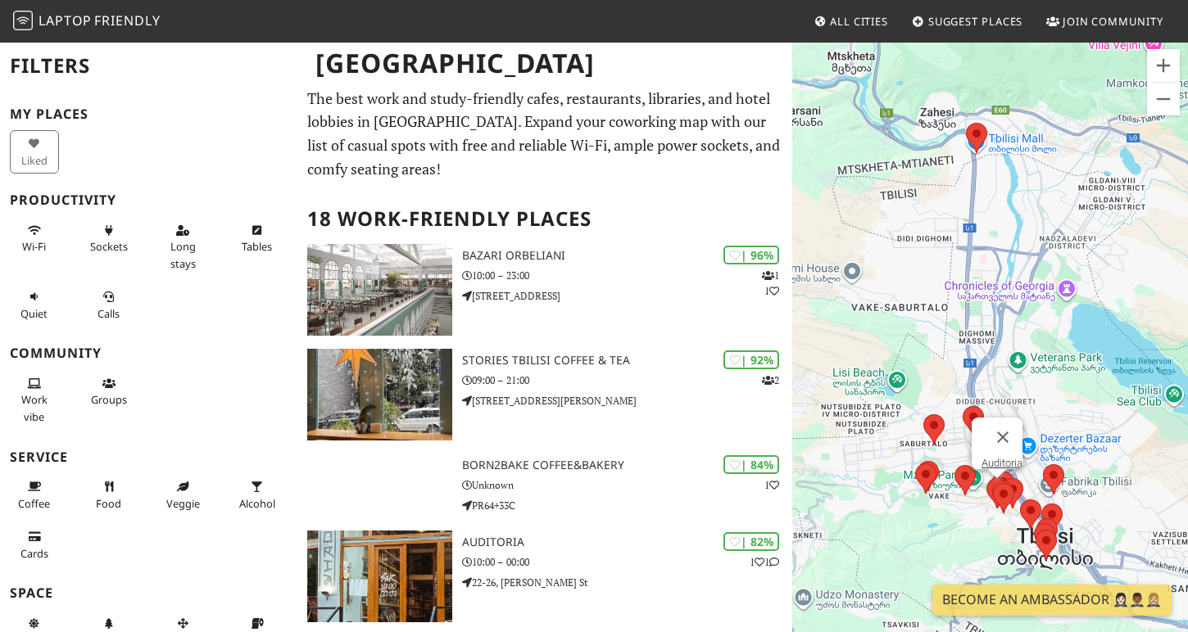
scroll to position [124, 0]
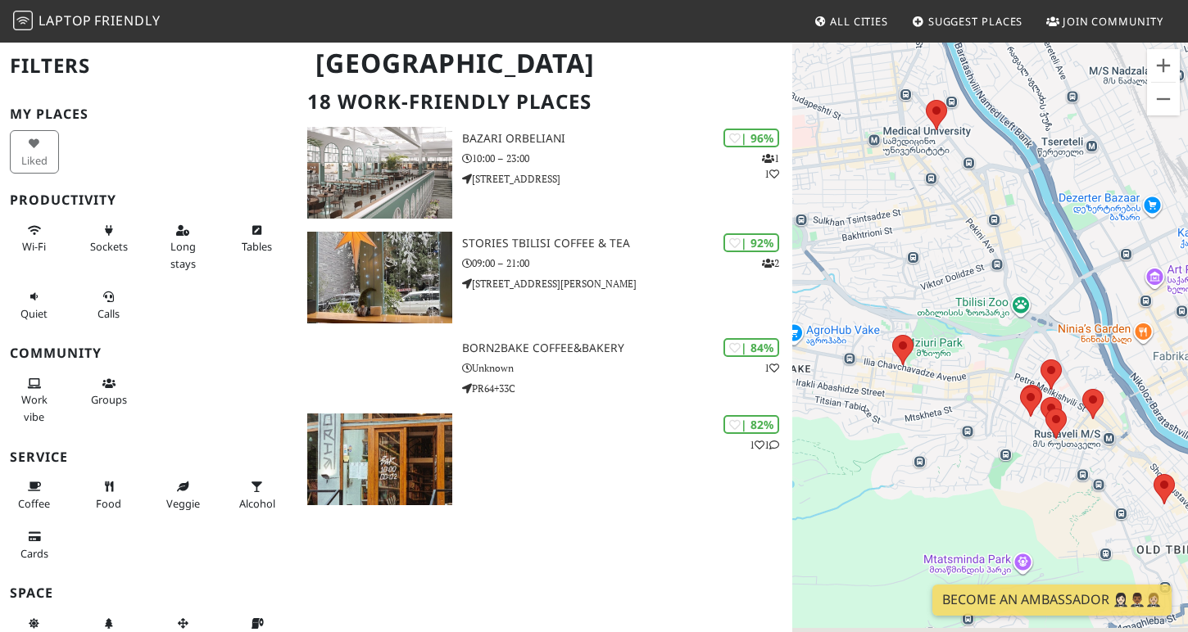
drag, startPoint x: 909, startPoint y: 445, endPoint x: 853, endPoint y: 291, distance: 164.1
click at [856, 291] on div "To navigate, press the arrow keys." at bounding box center [990, 357] width 396 height 632
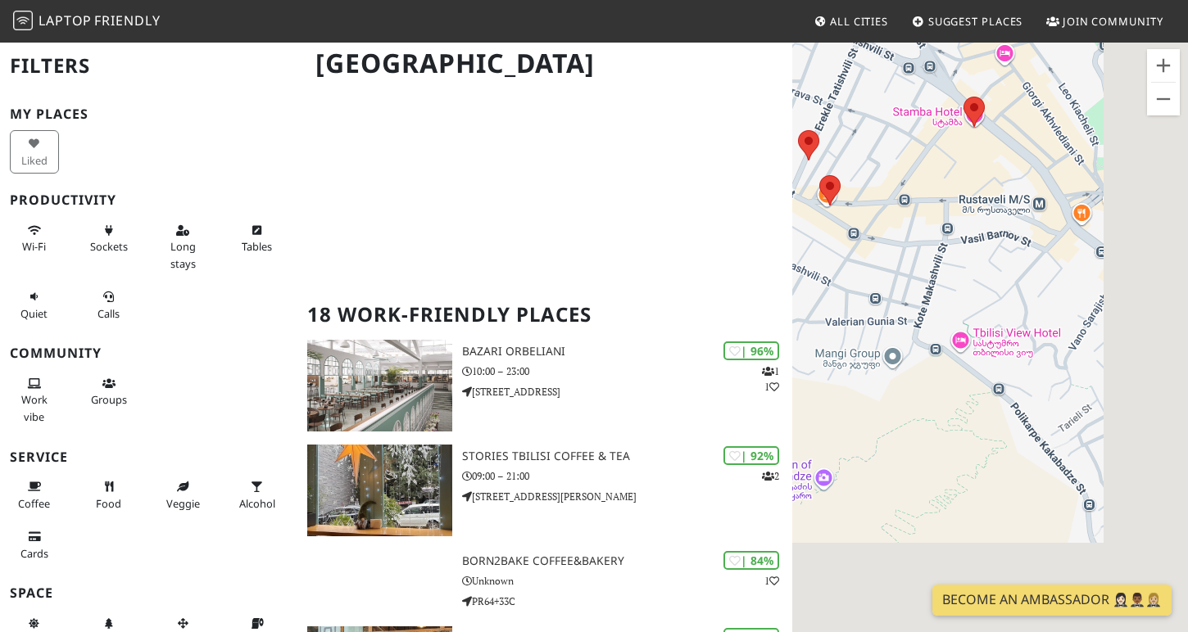
drag, startPoint x: 1019, startPoint y: 340, endPoint x: 863, endPoint y: 134, distance: 258.4
click at [863, 134] on div "To navigate, press the arrow keys." at bounding box center [990, 357] width 396 height 632
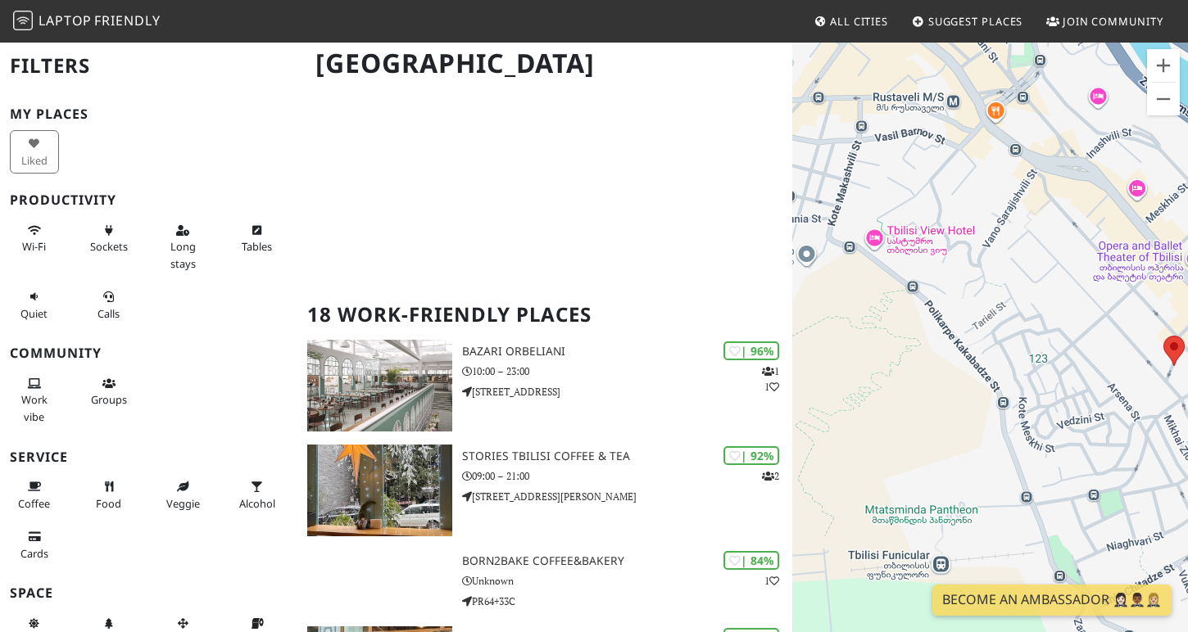
drag, startPoint x: 944, startPoint y: 170, endPoint x: 872, endPoint y: 64, distance: 127.9
click at [872, 64] on div "To navigate, press the arrow keys." at bounding box center [990, 357] width 396 height 632
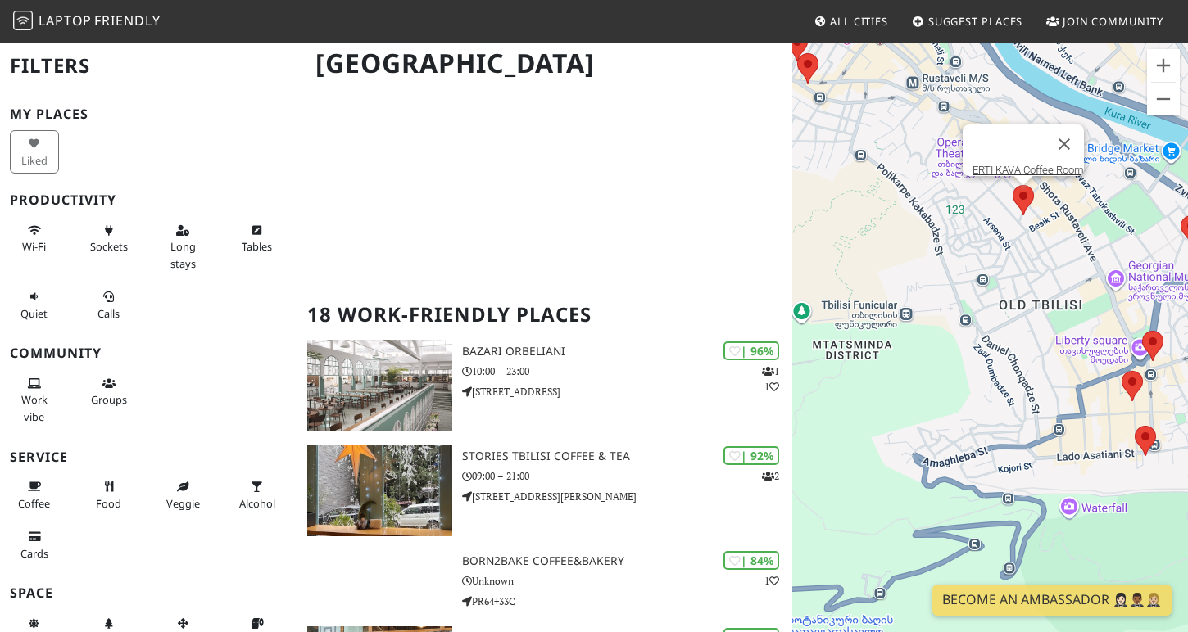
click at [1013, 185] on area at bounding box center [1013, 185] width 0 height 0
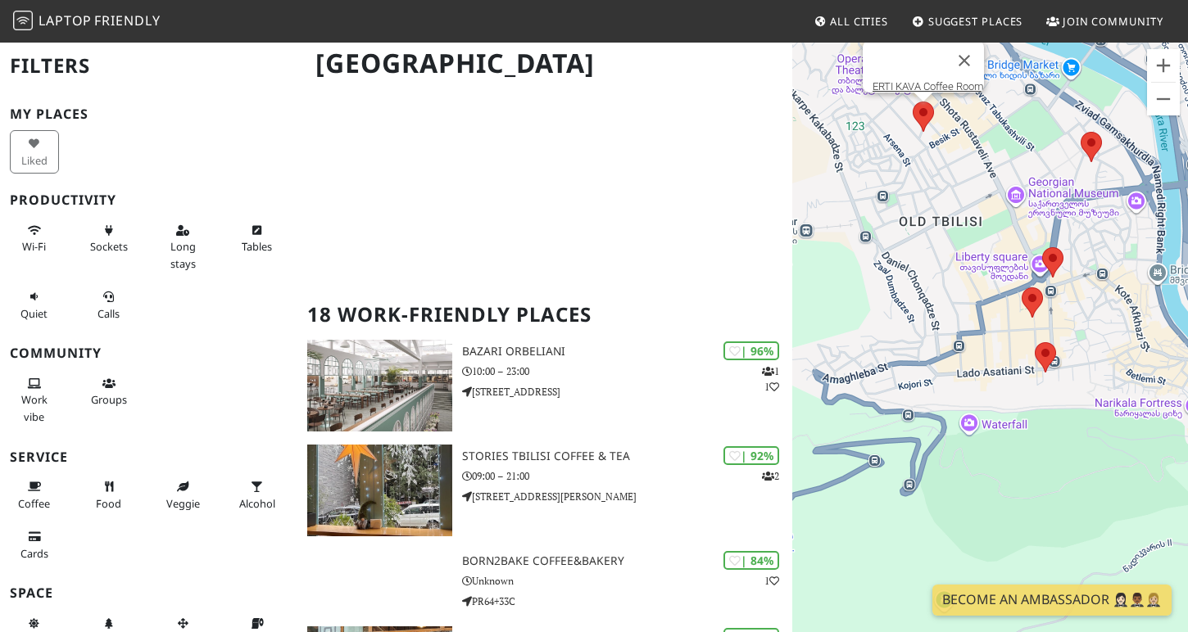
drag, startPoint x: 1043, startPoint y: 272, endPoint x: 944, endPoint y: 186, distance: 131.2
click at [943, 186] on div "To navigate, press the arrow keys. ERTI KAVA Coffee Room" at bounding box center [990, 357] width 396 height 632
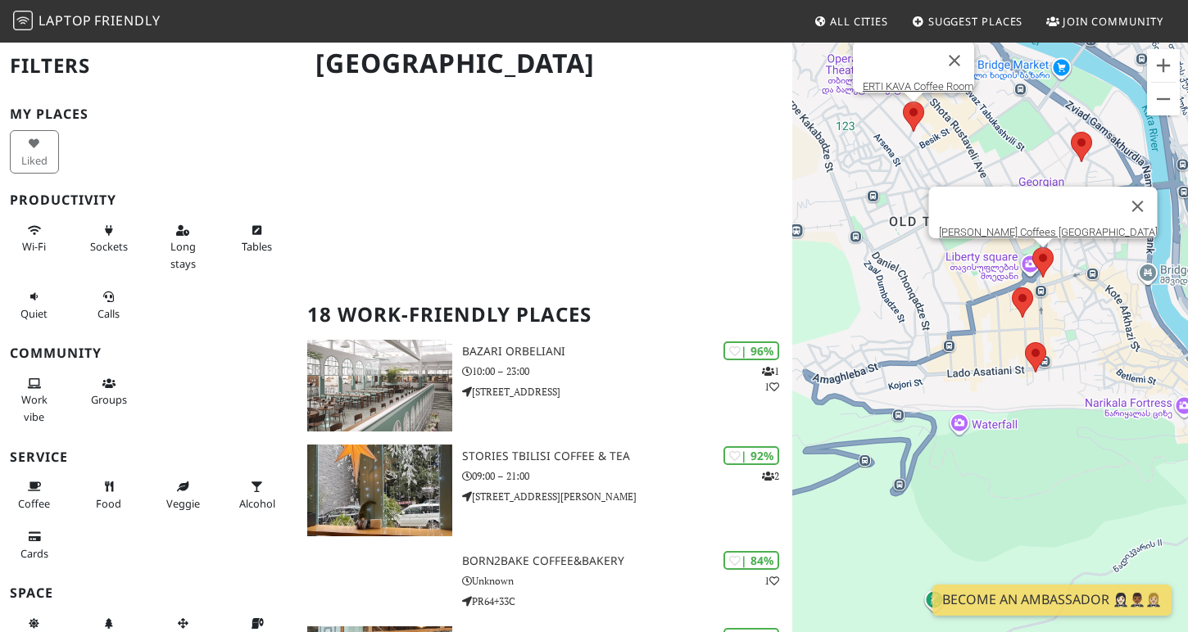
click at [1032, 247] on area at bounding box center [1032, 247] width 0 height 0
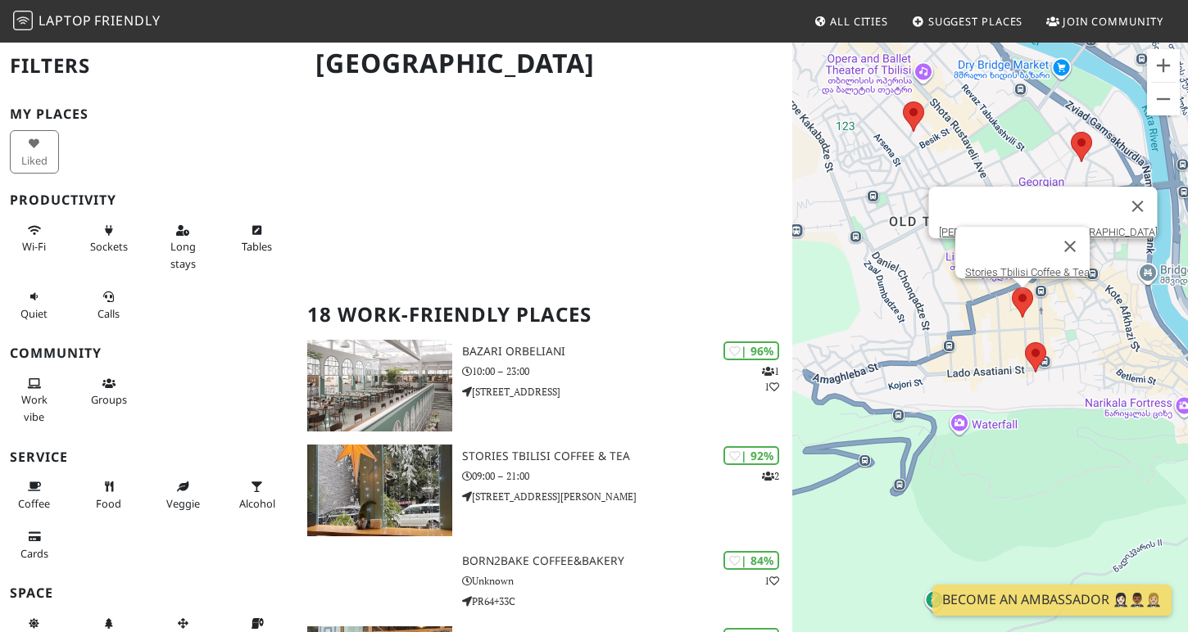
click at [1012, 288] on area at bounding box center [1012, 288] width 0 height 0
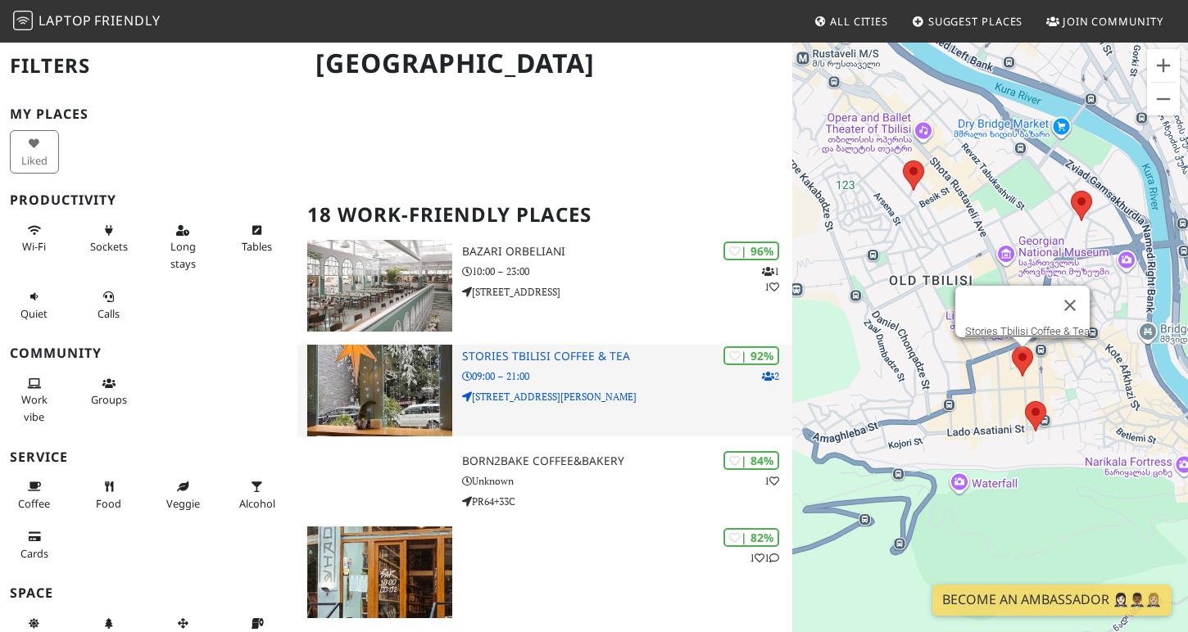
scroll to position [225, 0]
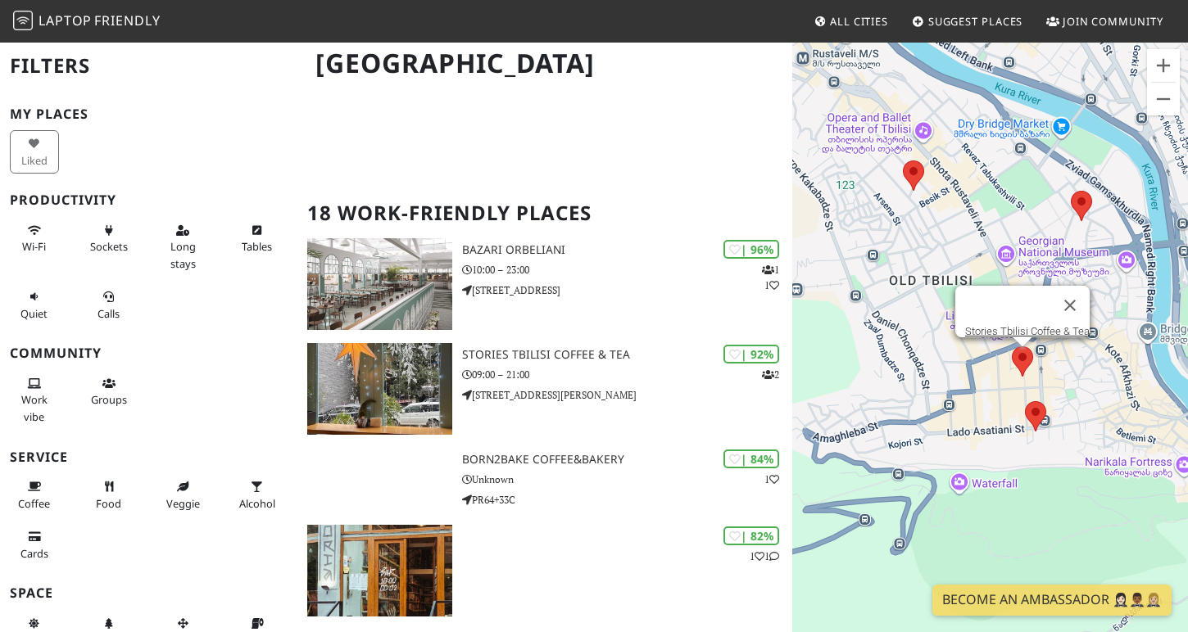
click at [1012, 347] on area at bounding box center [1012, 347] width 0 height 0
click at [1078, 295] on button "Close" at bounding box center [1069, 305] width 39 height 39
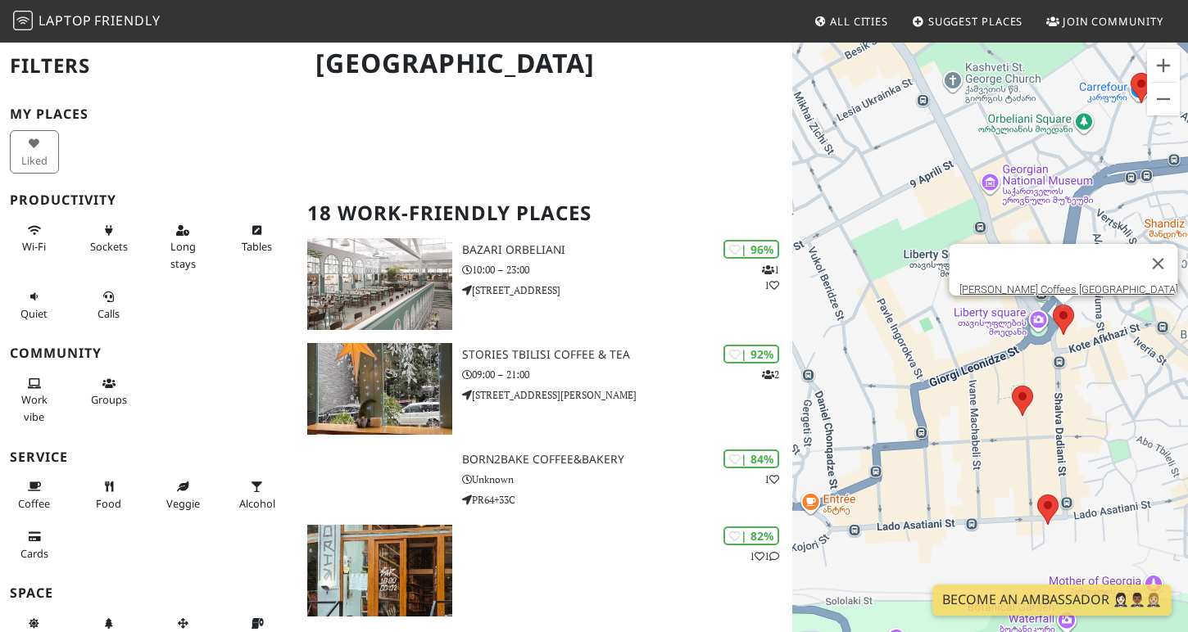
click at [1066, 324] on div "To navigate, press the arrow keys. Gloria Jeans Coffees Liberty Square" at bounding box center [990, 357] width 396 height 632
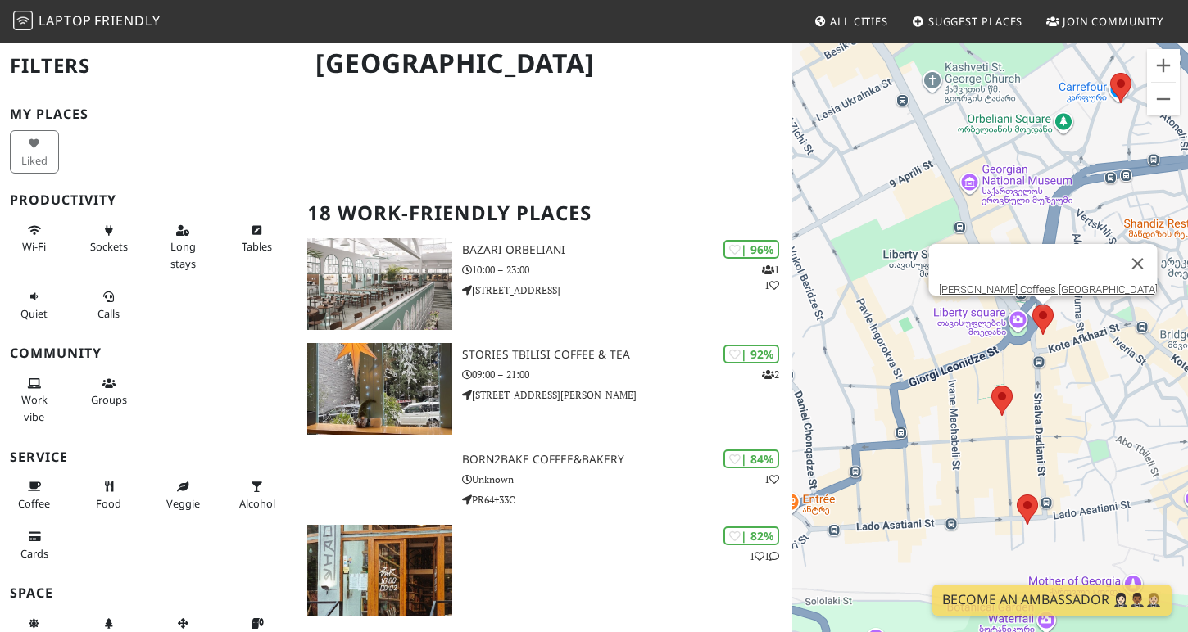
click at [1032, 305] on area at bounding box center [1032, 305] width 0 height 0
click at [1005, 283] on link "[PERSON_NAME] Coffees [GEOGRAPHIC_DATA]" at bounding box center [1048, 289] width 219 height 12
